Goal: Find specific page/section: Find specific page/section

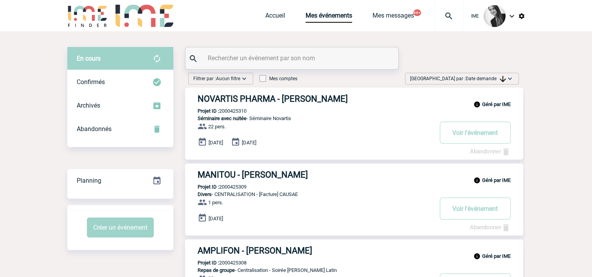
drag, startPoint x: 490, startPoint y: 83, endPoint x: 491, endPoint y: 88, distance: 6.0
click at [490, 81] on div "Trier par : Date demande Aucun tri Date d'événement Date d'événement Date deman…" at bounding box center [462, 79] width 114 height 12
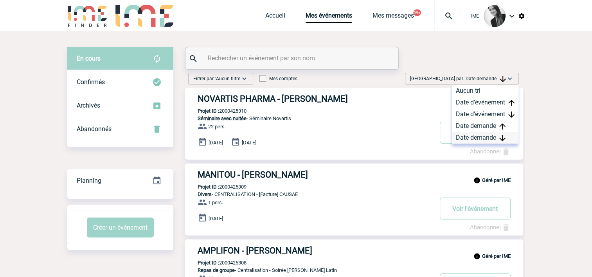
click at [473, 133] on div "Date demande" at bounding box center [485, 138] width 67 height 12
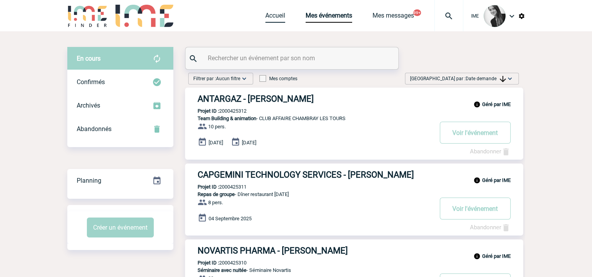
click at [279, 20] on link "Accueil" at bounding box center [275, 17] width 20 height 11
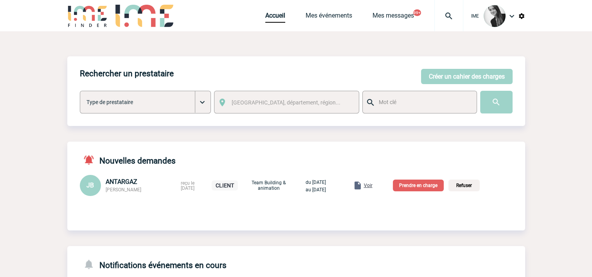
click at [372, 186] on span "Voir" at bounding box center [368, 185] width 9 height 5
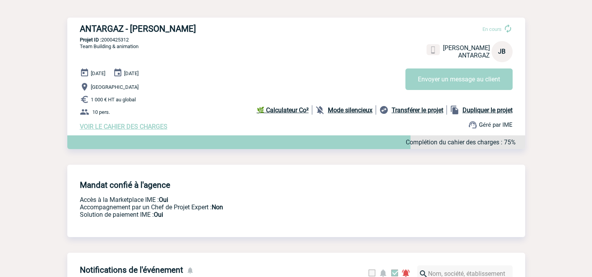
scroll to position [78, 0]
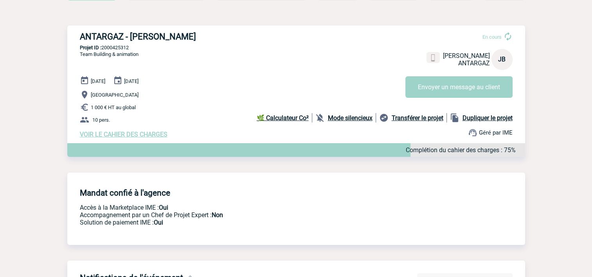
click at [128, 138] on span "VOIR LE CAHIER DES CHARGES" at bounding box center [124, 134] width 88 height 7
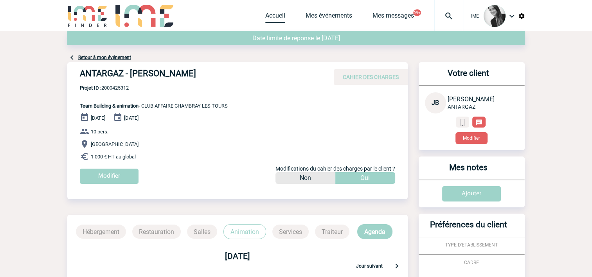
click at [275, 14] on link "Accueil" at bounding box center [275, 17] width 20 height 11
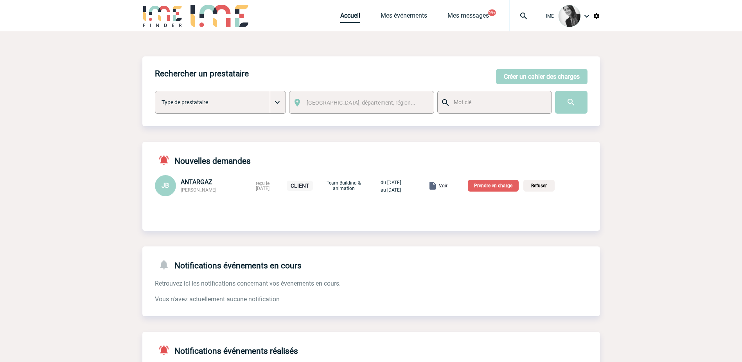
click at [344, 15] on link "Accueil" at bounding box center [350, 17] width 20 height 11
click at [350, 20] on link "Accueil" at bounding box center [350, 17] width 20 height 11
click at [349, 14] on link "Accueil" at bounding box center [350, 17] width 20 height 11
click at [350, 15] on link "Accueil" at bounding box center [350, 17] width 20 height 11
click at [135, 280] on body "IME Accueil Mes événements" at bounding box center [371, 258] width 742 height 516
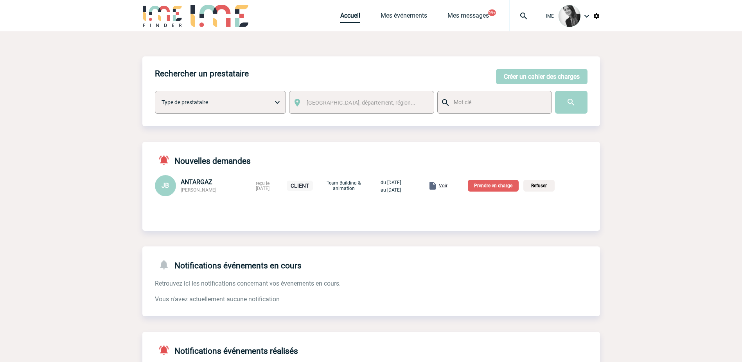
click at [349, 16] on link "Accueil" at bounding box center [350, 17] width 20 height 11
click at [347, 19] on link "Accueil" at bounding box center [350, 17] width 20 height 11
click at [407, 18] on link "Mes événements" at bounding box center [404, 17] width 47 height 11
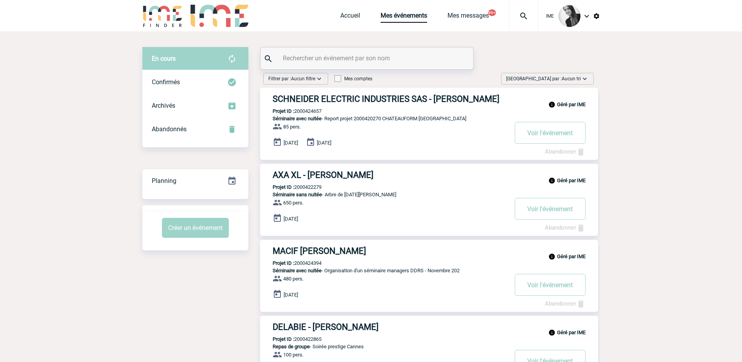
click at [587, 79] on img at bounding box center [585, 79] width 8 height 8
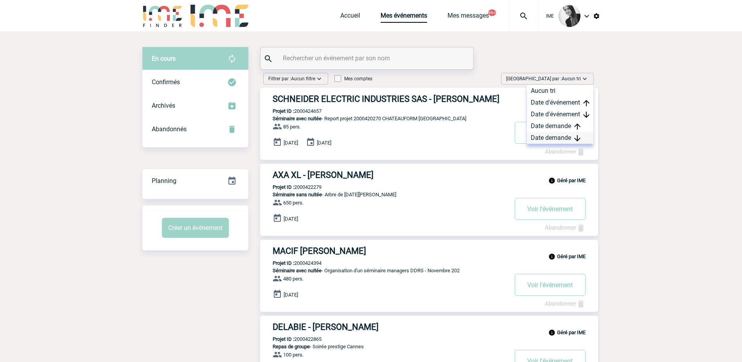
click at [559, 140] on div "Date demande" at bounding box center [560, 138] width 67 height 12
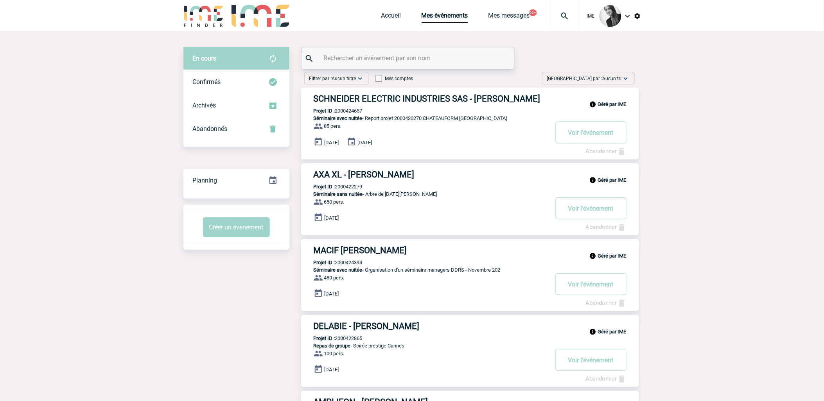
click at [624, 82] on img at bounding box center [626, 79] width 8 height 8
click at [603, 139] on div "Date demande" at bounding box center [601, 138] width 67 height 12
